Goal: Navigation & Orientation: Find specific page/section

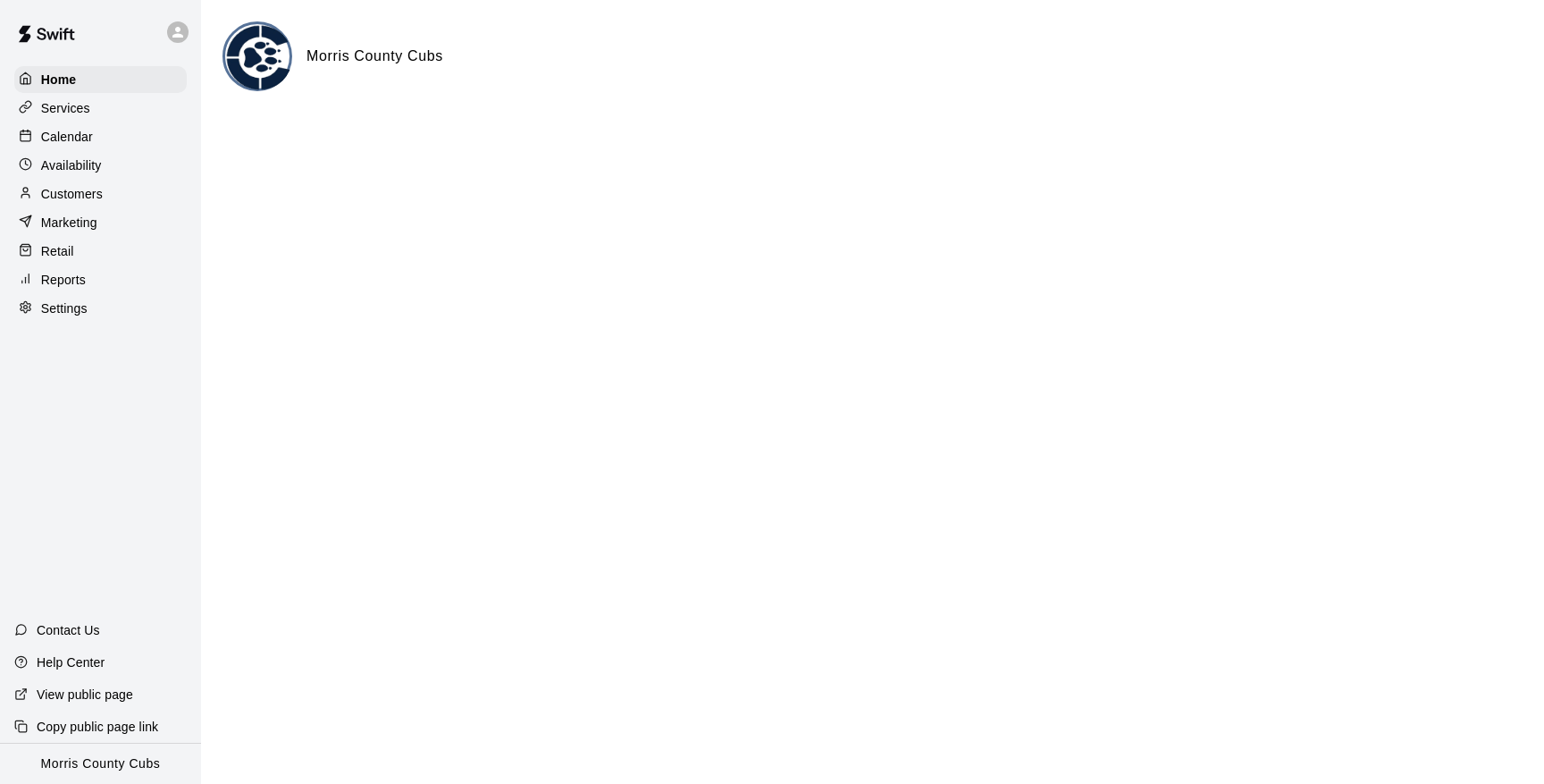
click at [177, 31] on icon at bounding box center [177, 32] width 11 height 11
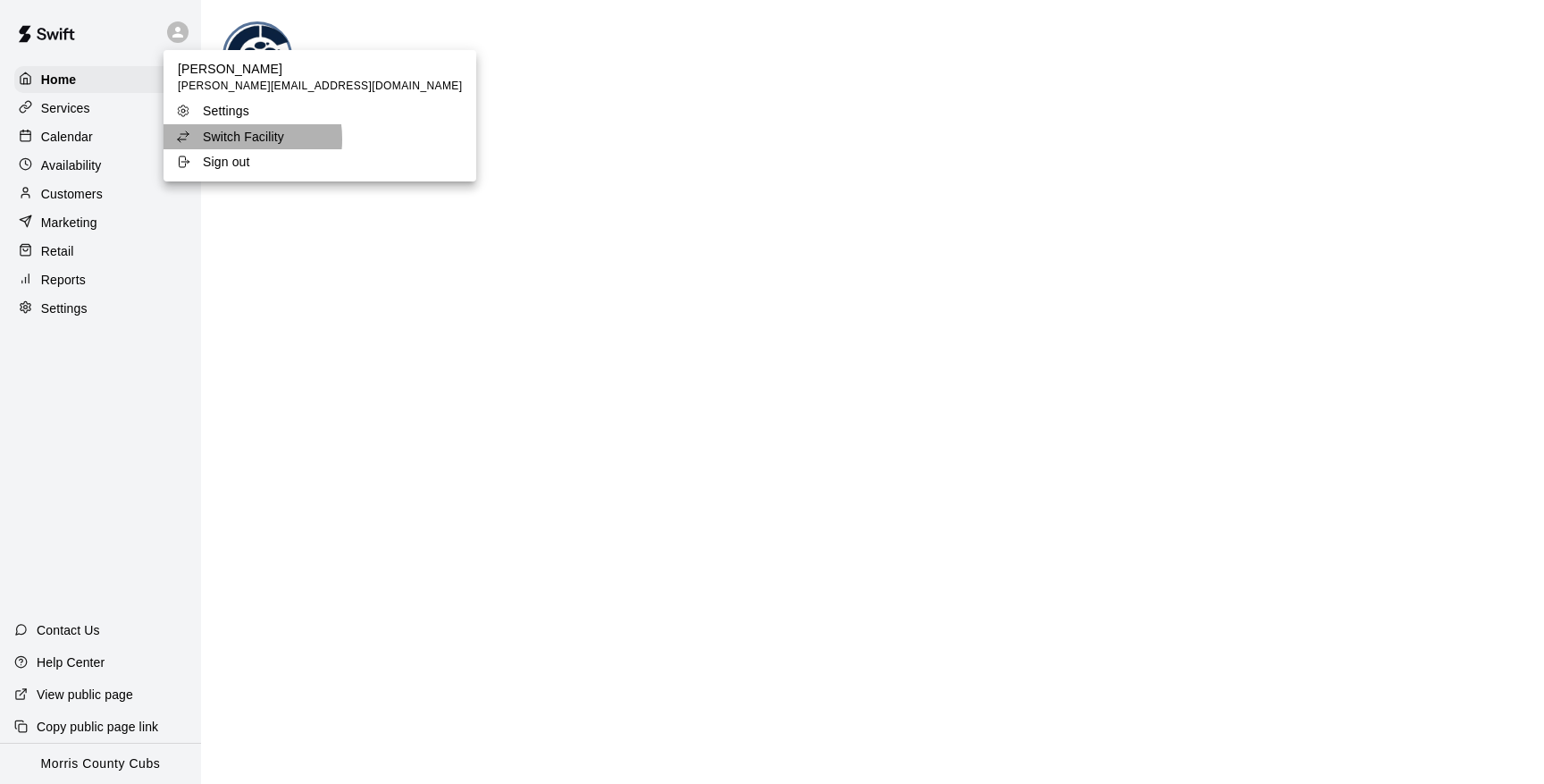
click at [233, 138] on p "Switch Facility" at bounding box center [243, 136] width 82 height 18
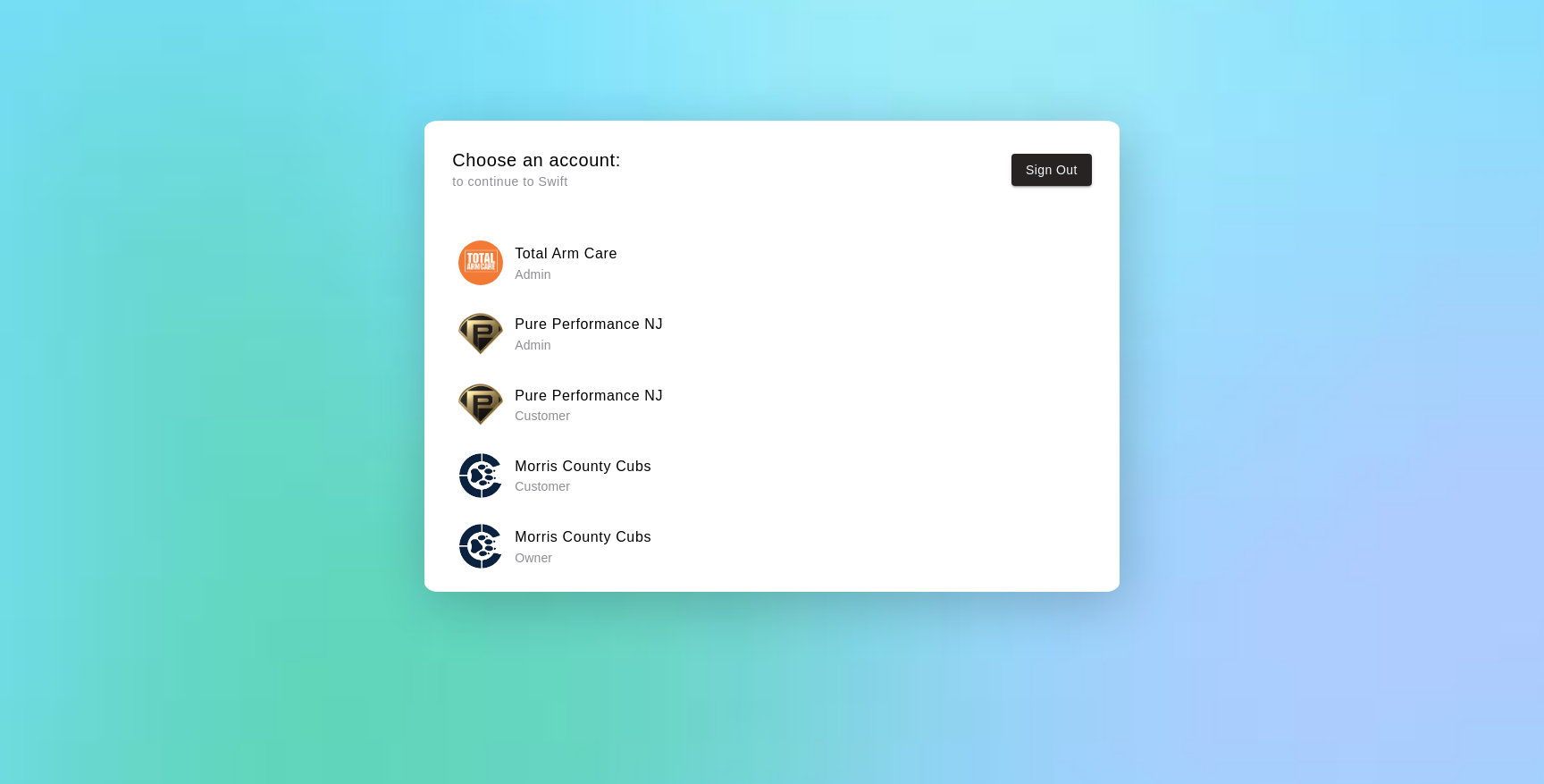
click at [550, 344] on p "Admin" at bounding box center [589, 345] width 148 height 18
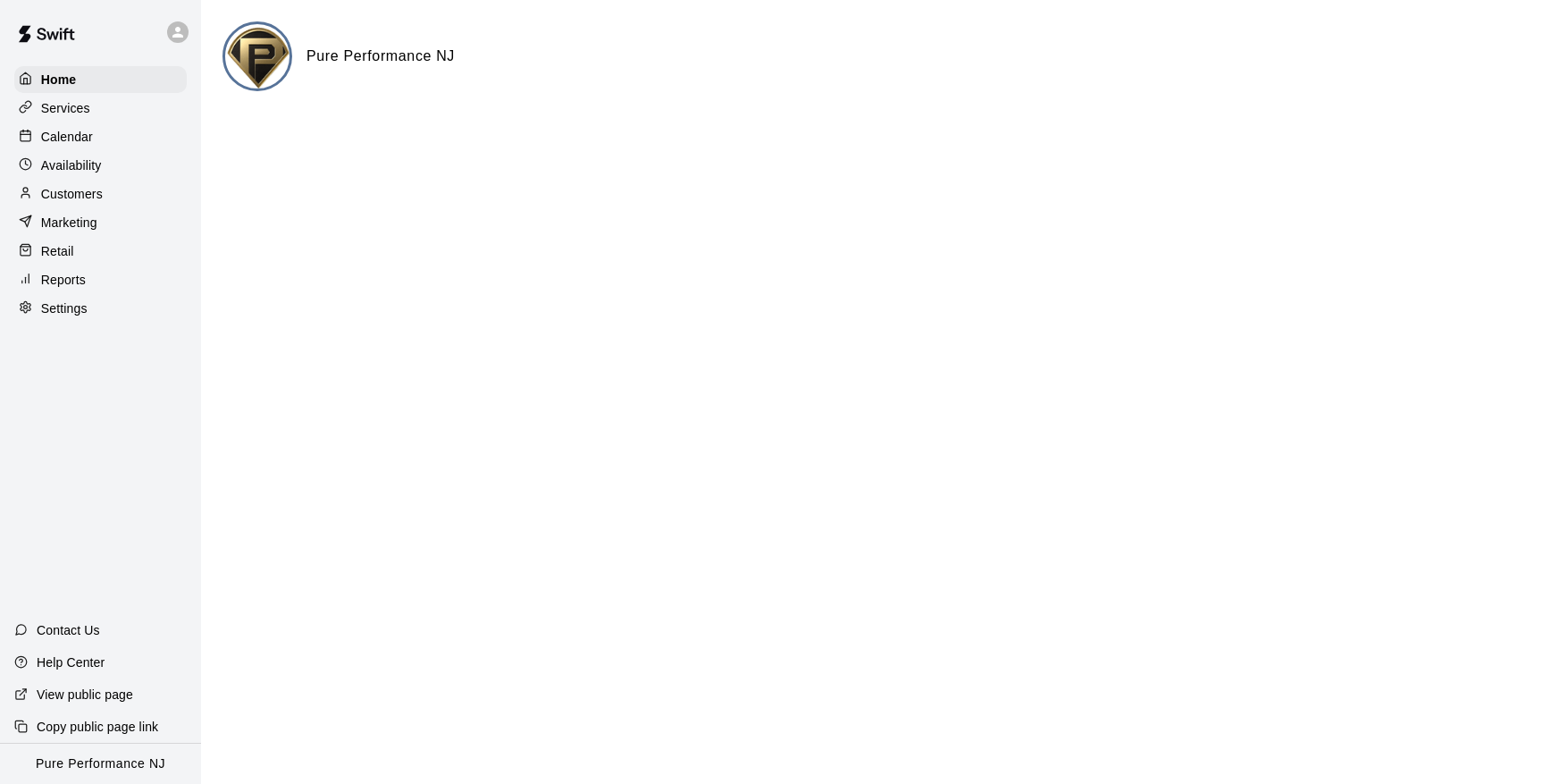
click at [74, 135] on p "Calendar" at bounding box center [67, 136] width 52 height 18
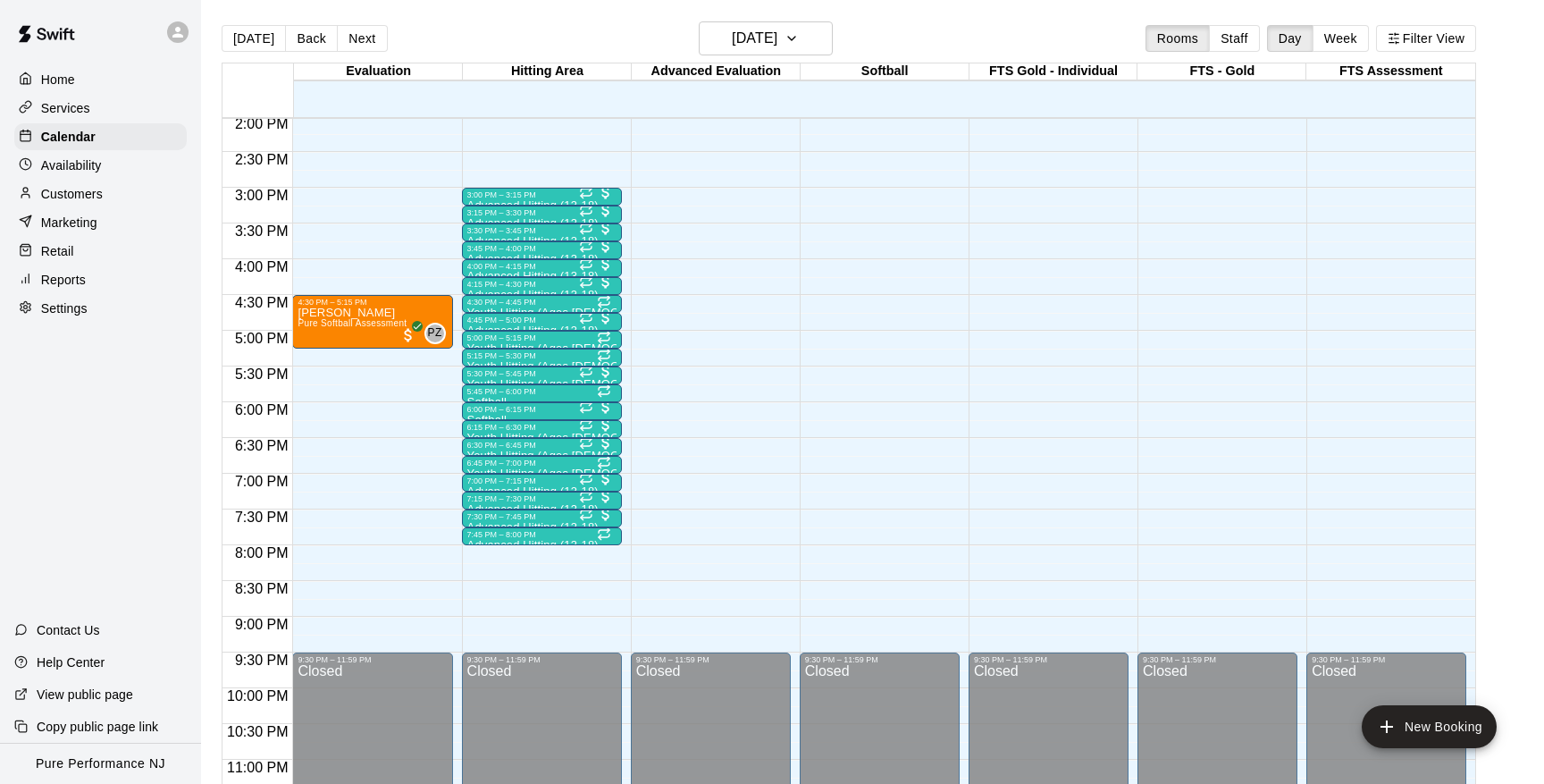
scroll to position [1019, 0]
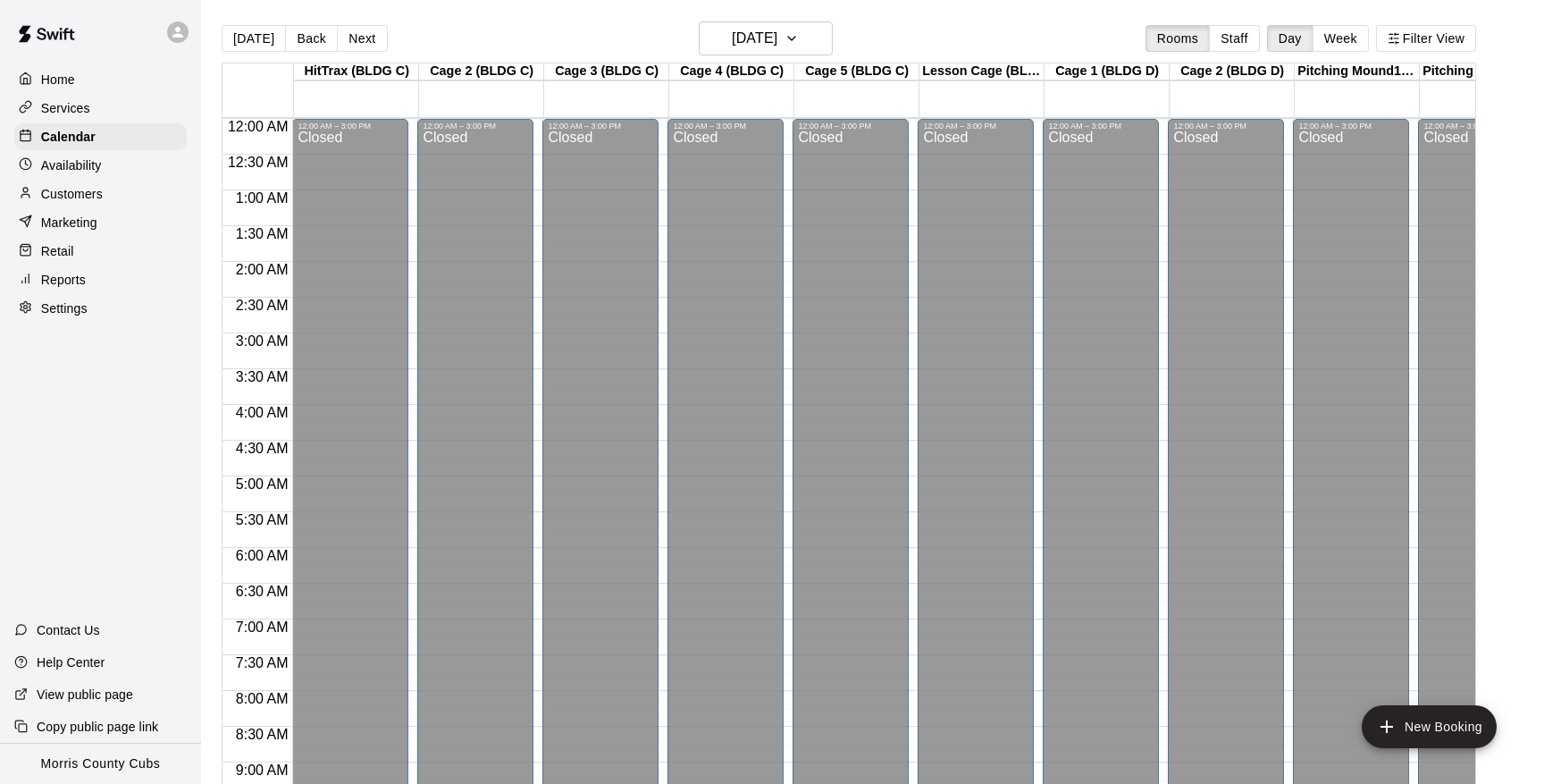
scroll to position [863, 0]
